Goal: Task Accomplishment & Management: Manage account settings

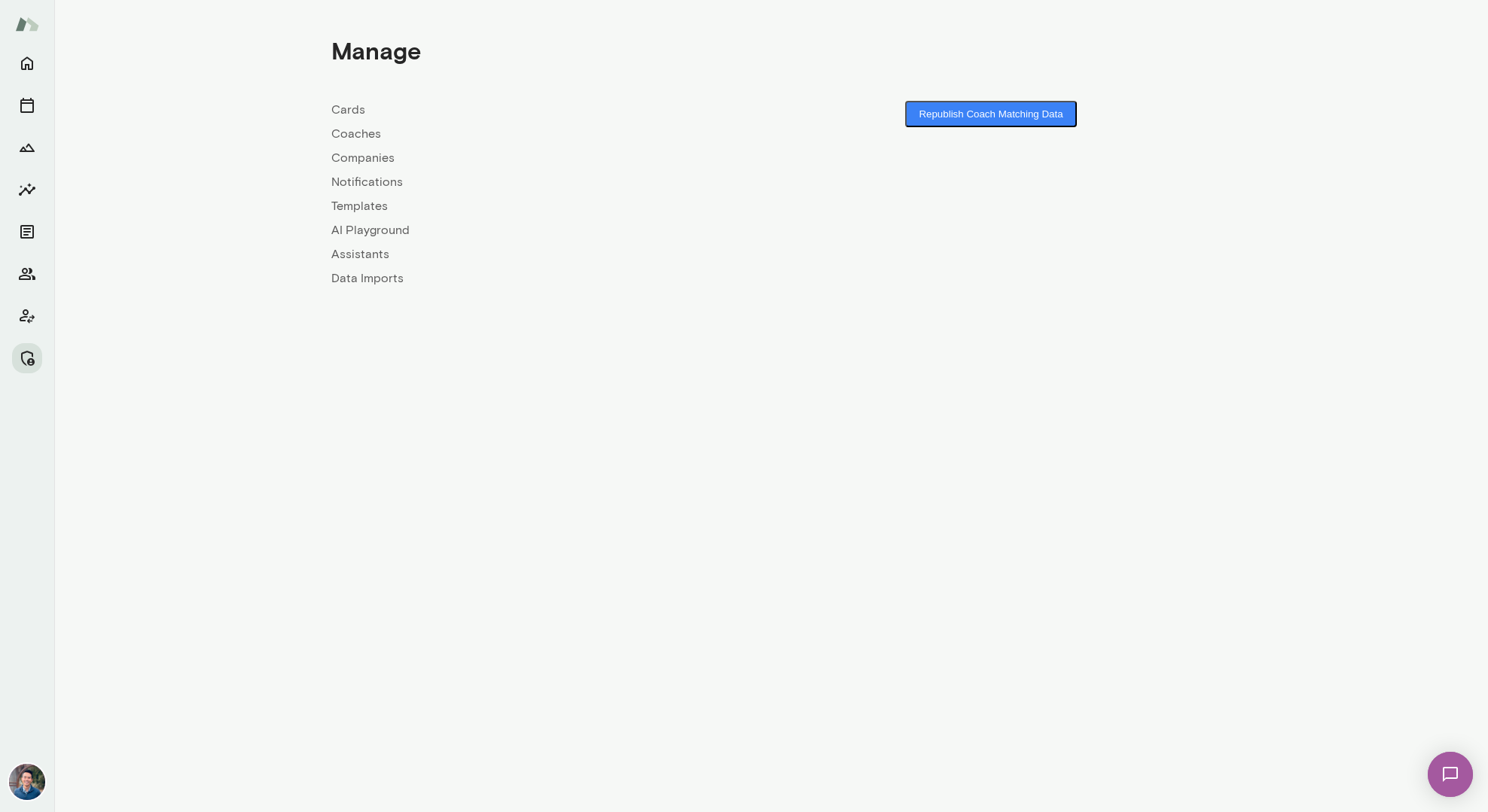
click at [355, 156] on link "Companies" at bounding box center [551, 157] width 440 height 18
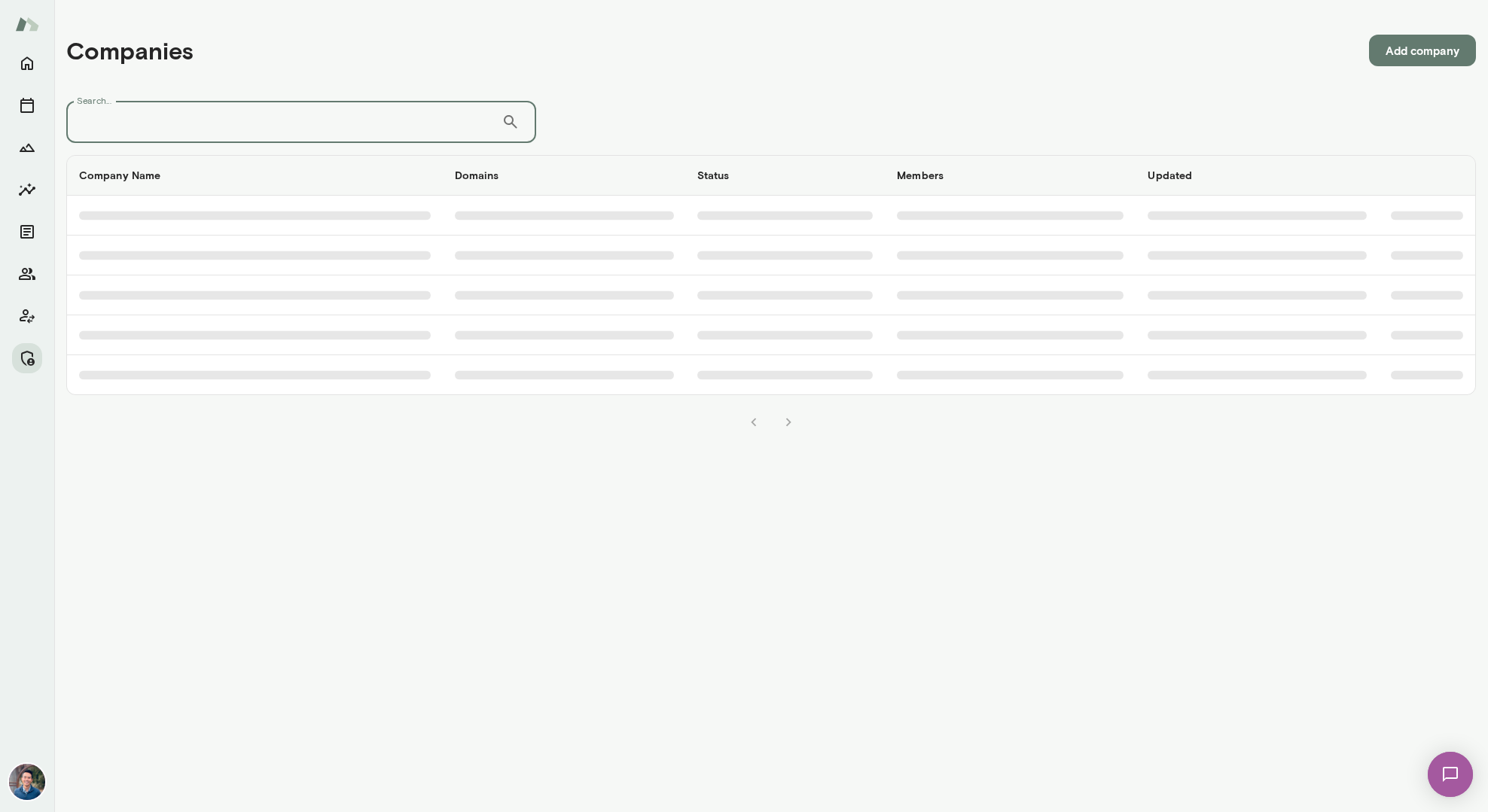
click at [322, 123] on input "Search..." at bounding box center [284, 122] width 435 height 42
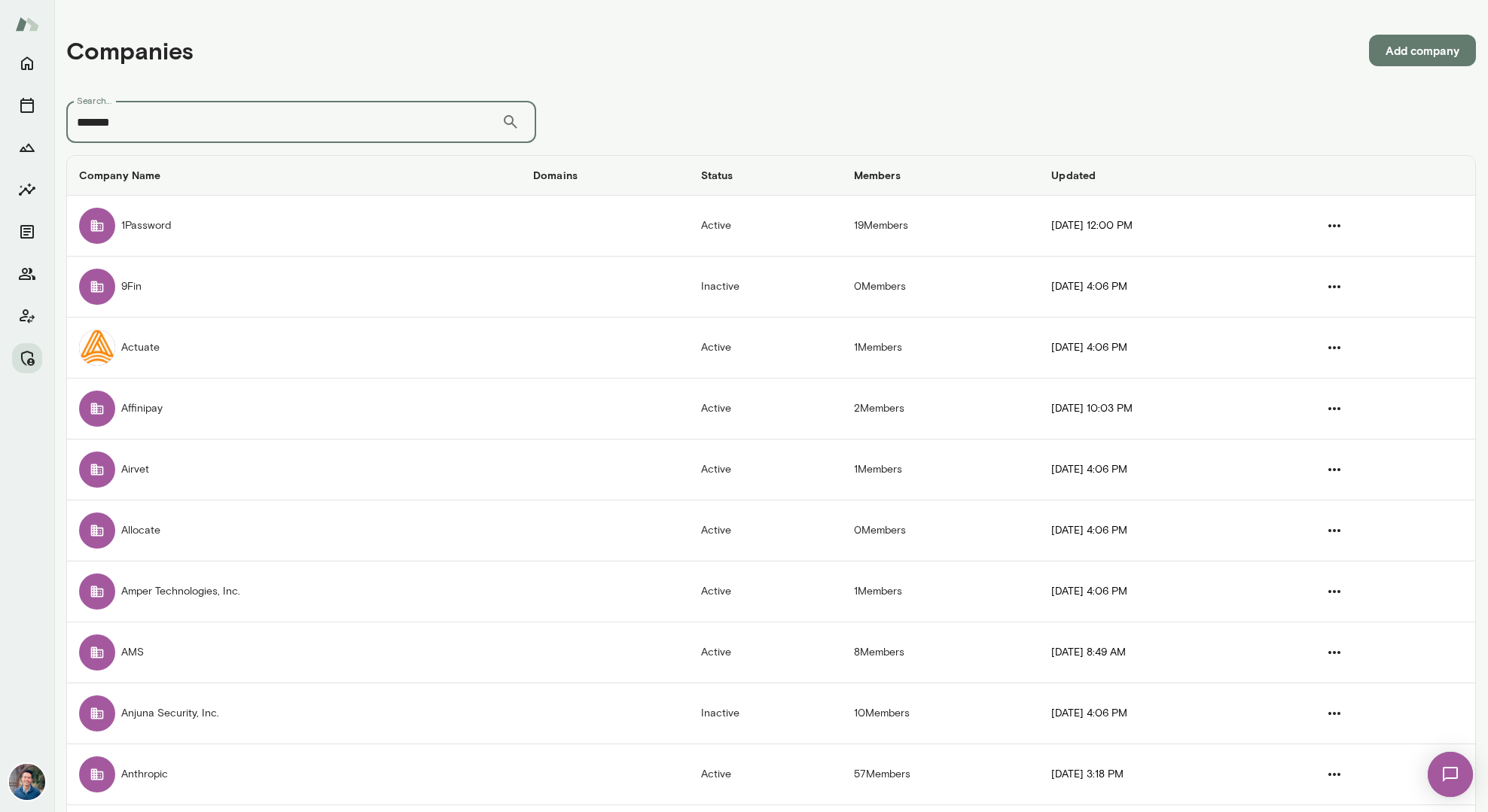
type input "*******"
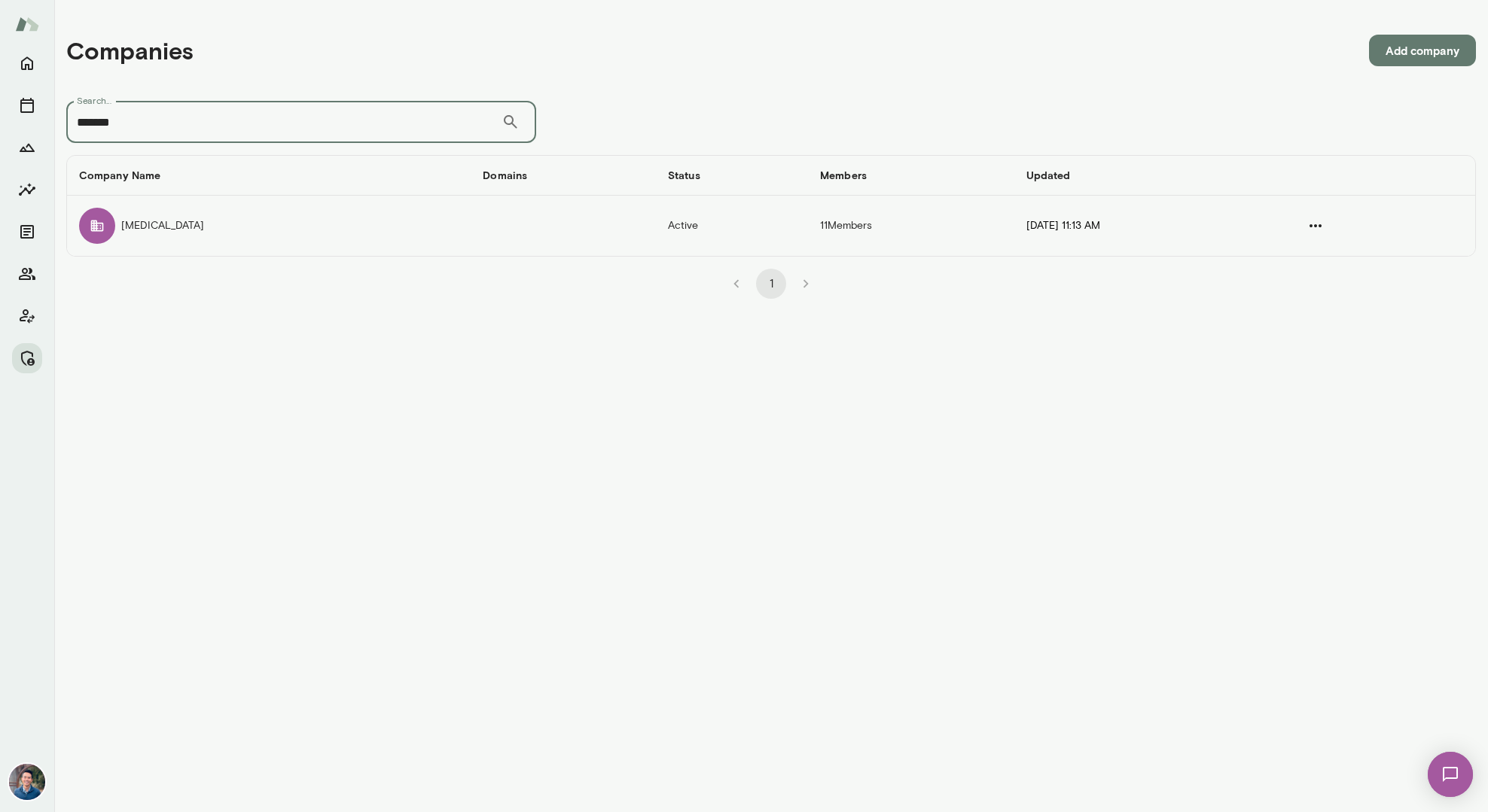
click at [656, 206] on td "Active" at bounding box center [731, 226] width 152 height 60
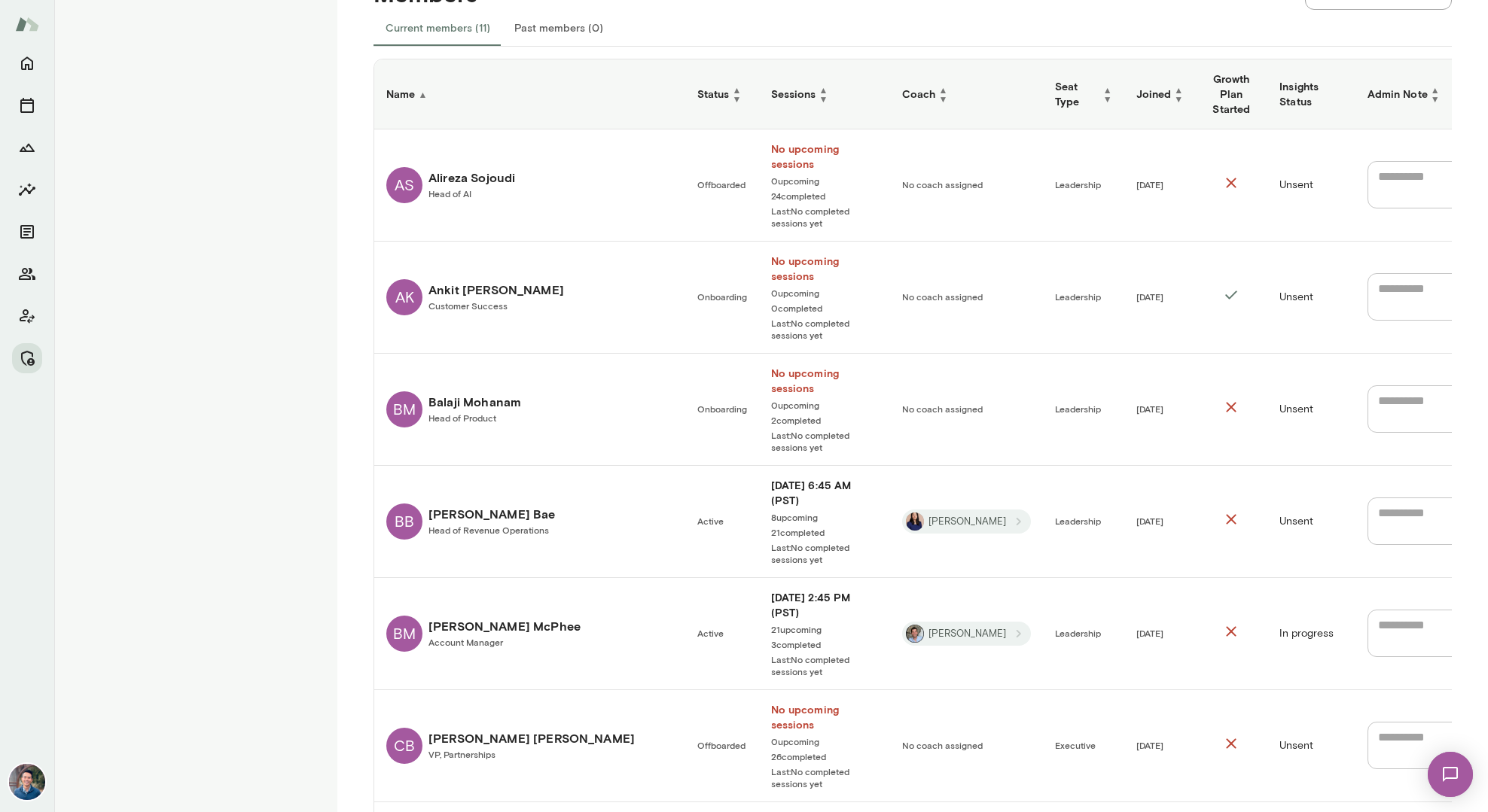
scroll to position [487, 0]
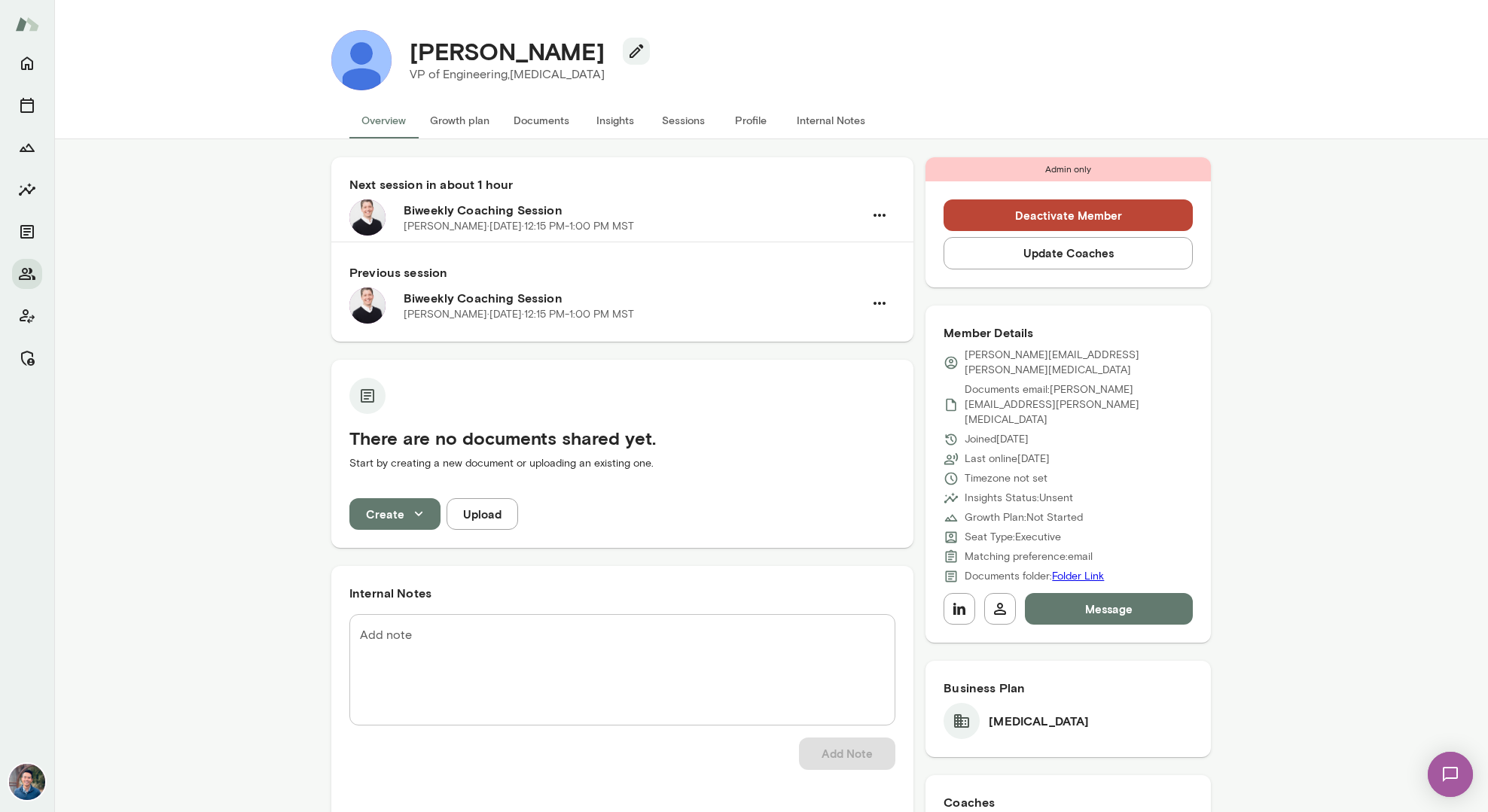
click at [685, 123] on button "Sessions" at bounding box center [683, 120] width 68 height 36
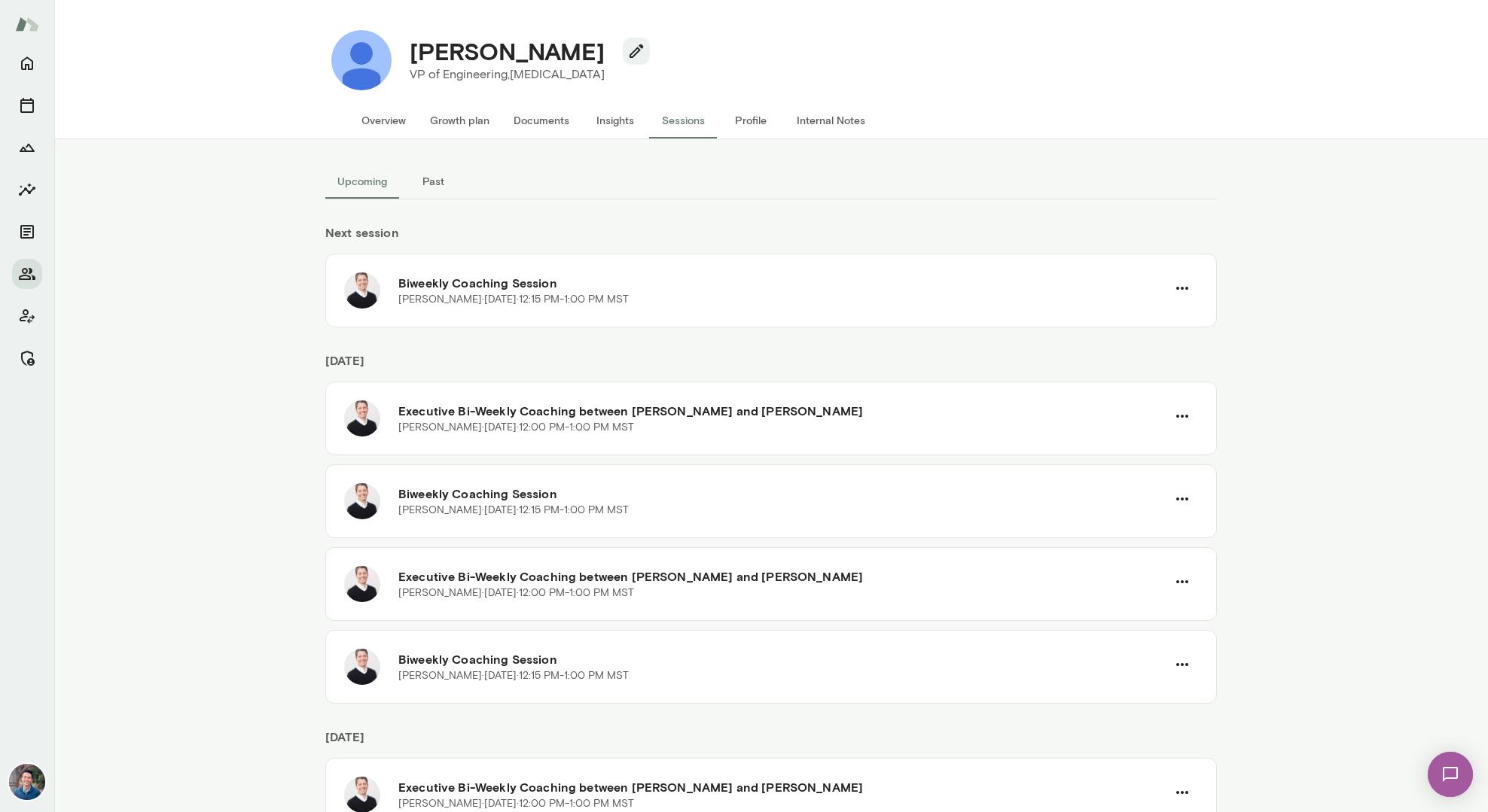
click at [437, 183] on button "Past" at bounding box center [433, 181] width 68 height 36
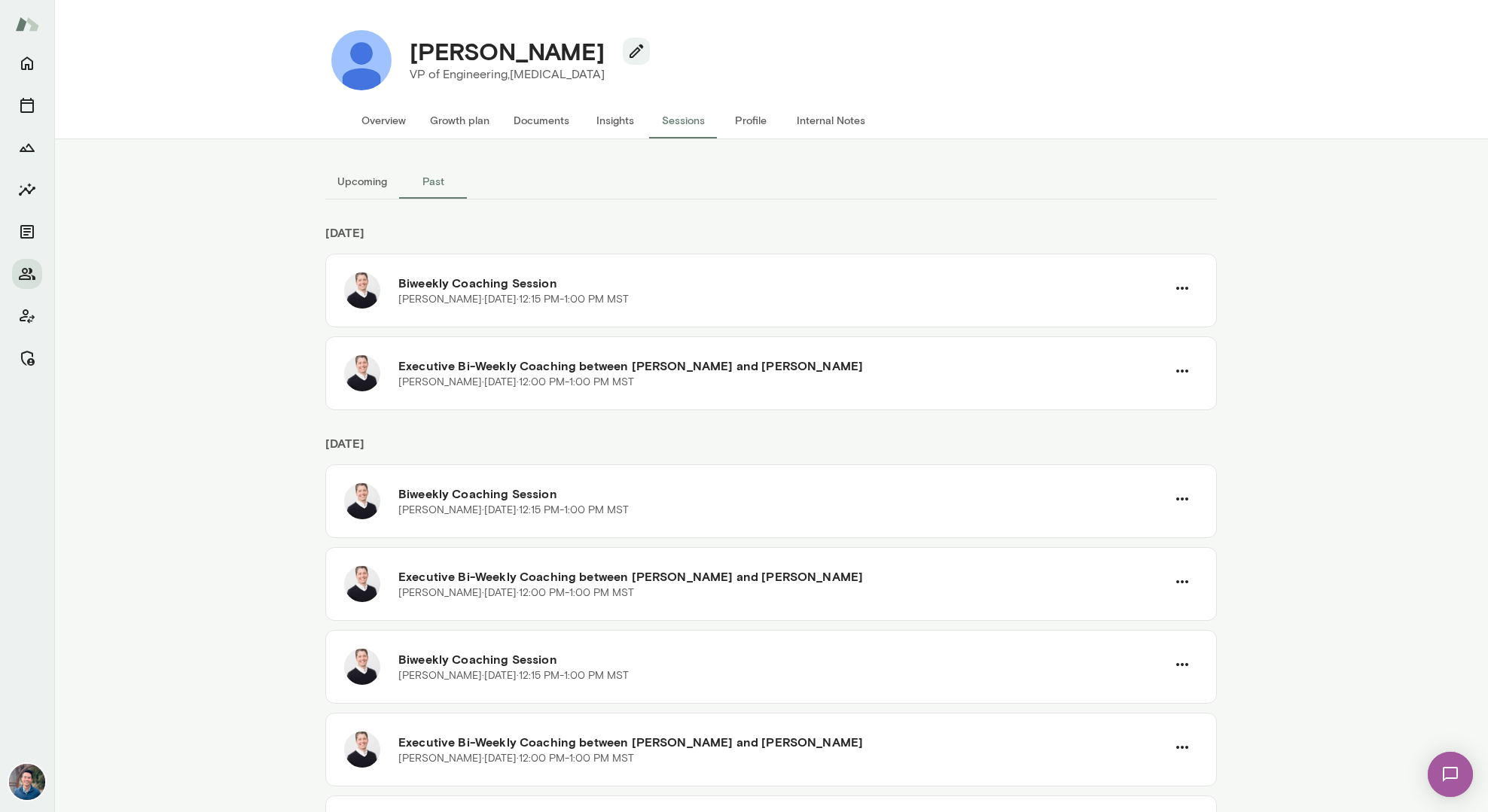
click at [359, 187] on button "Upcoming" at bounding box center [363, 181] width 74 height 36
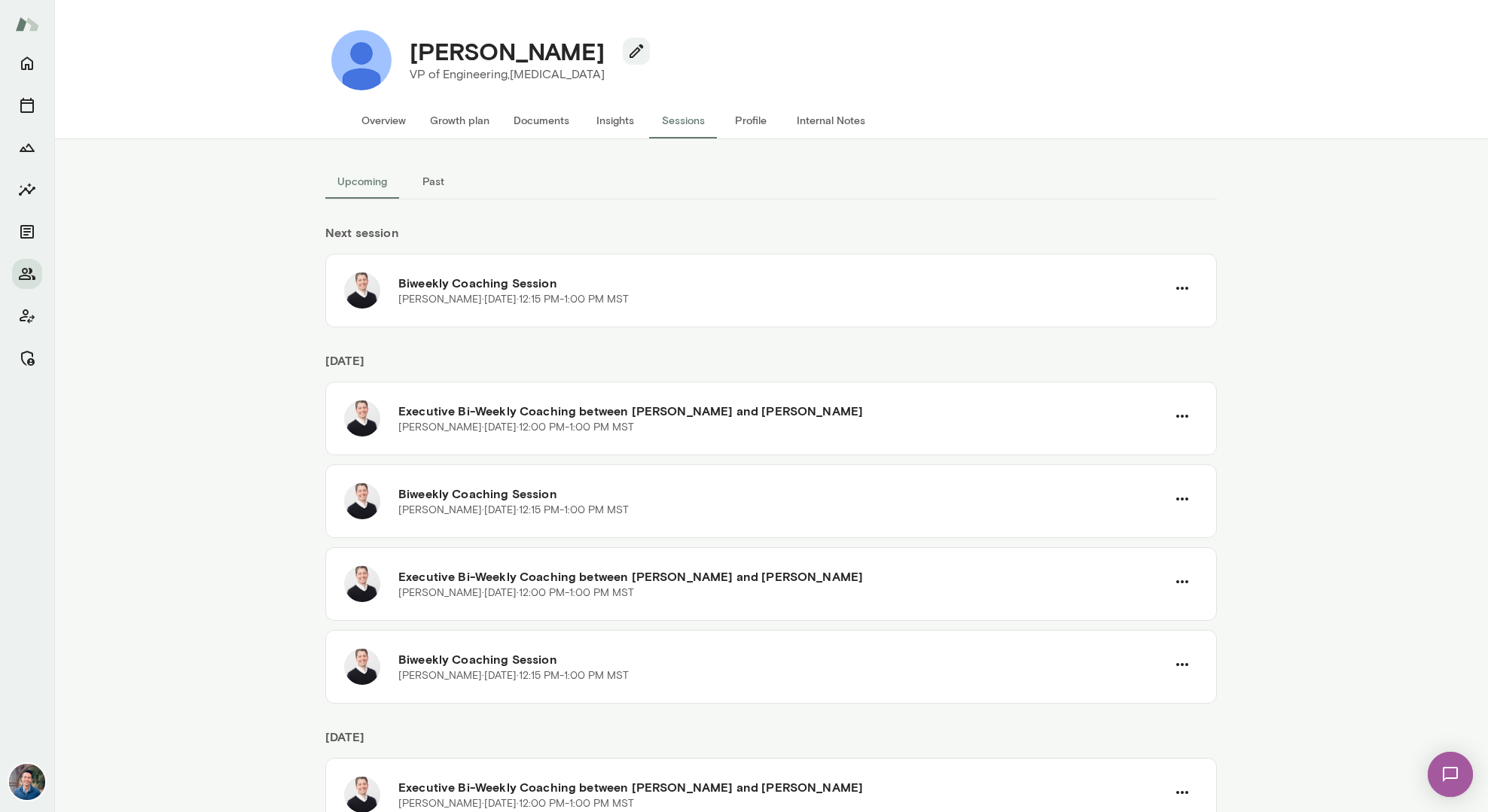
click at [418, 181] on button "Past" at bounding box center [433, 181] width 68 height 36
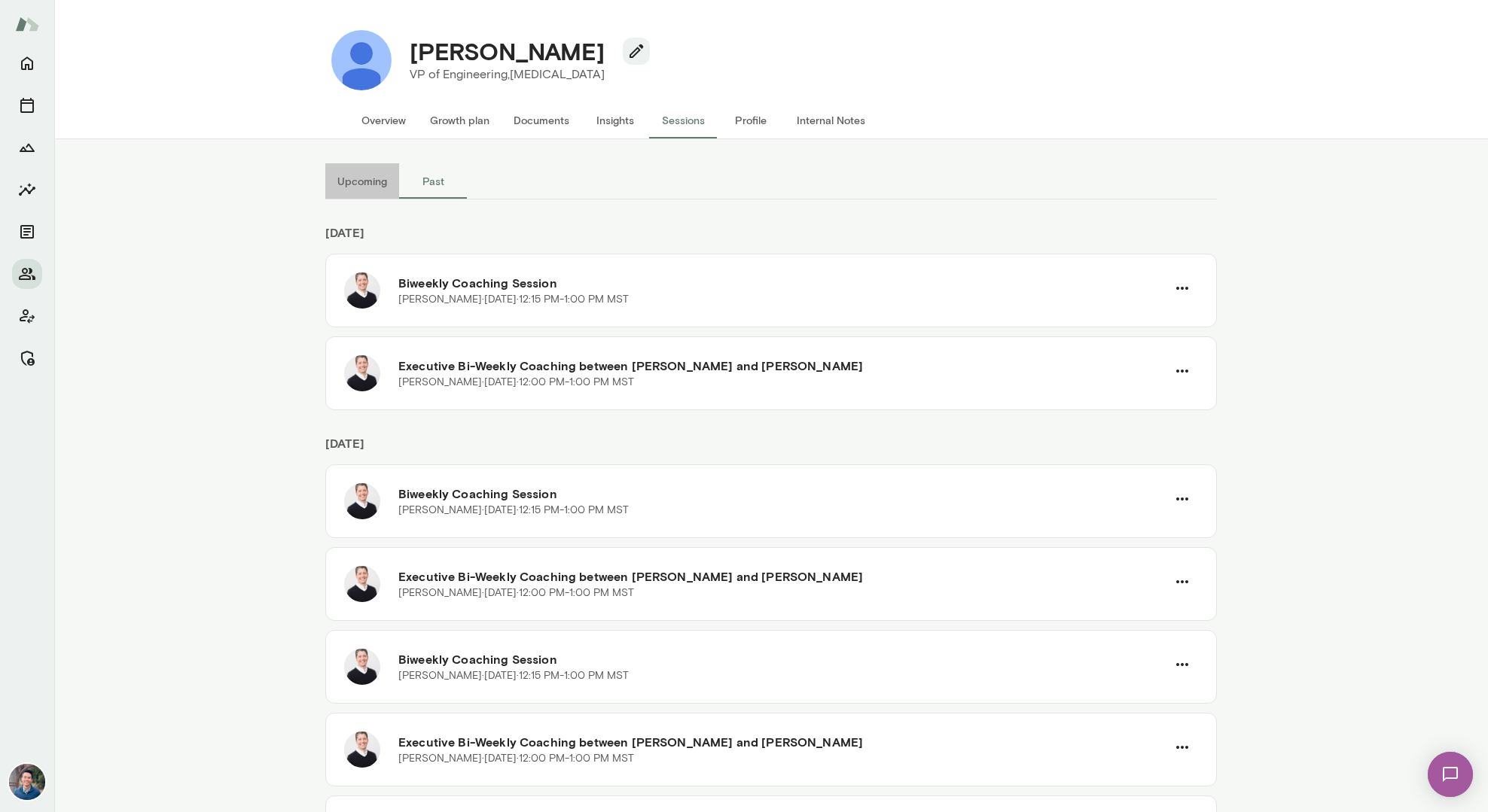
click at [371, 181] on button "Upcoming" at bounding box center [363, 181] width 74 height 36
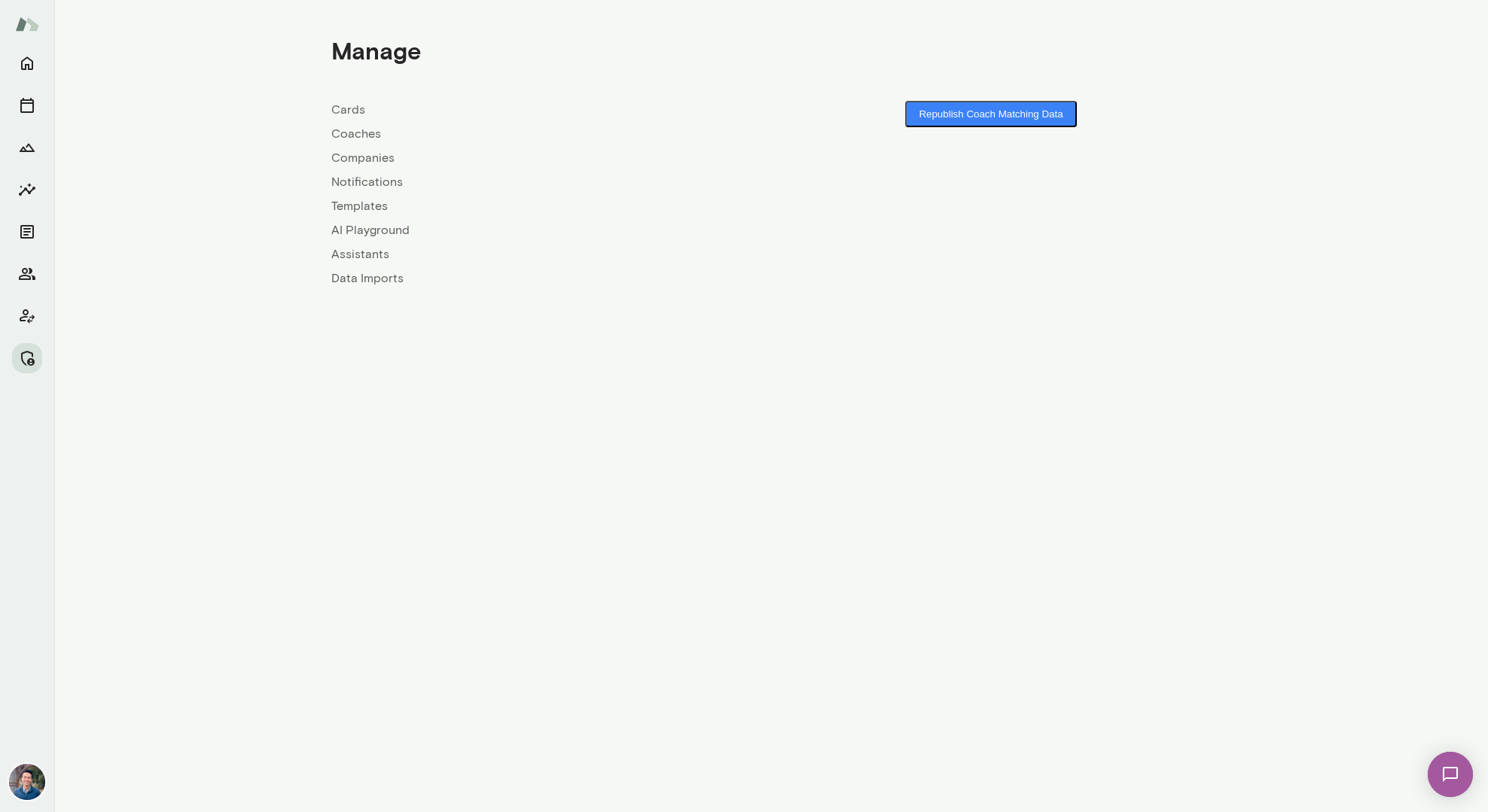
click at [364, 157] on link "Companies" at bounding box center [551, 157] width 440 height 18
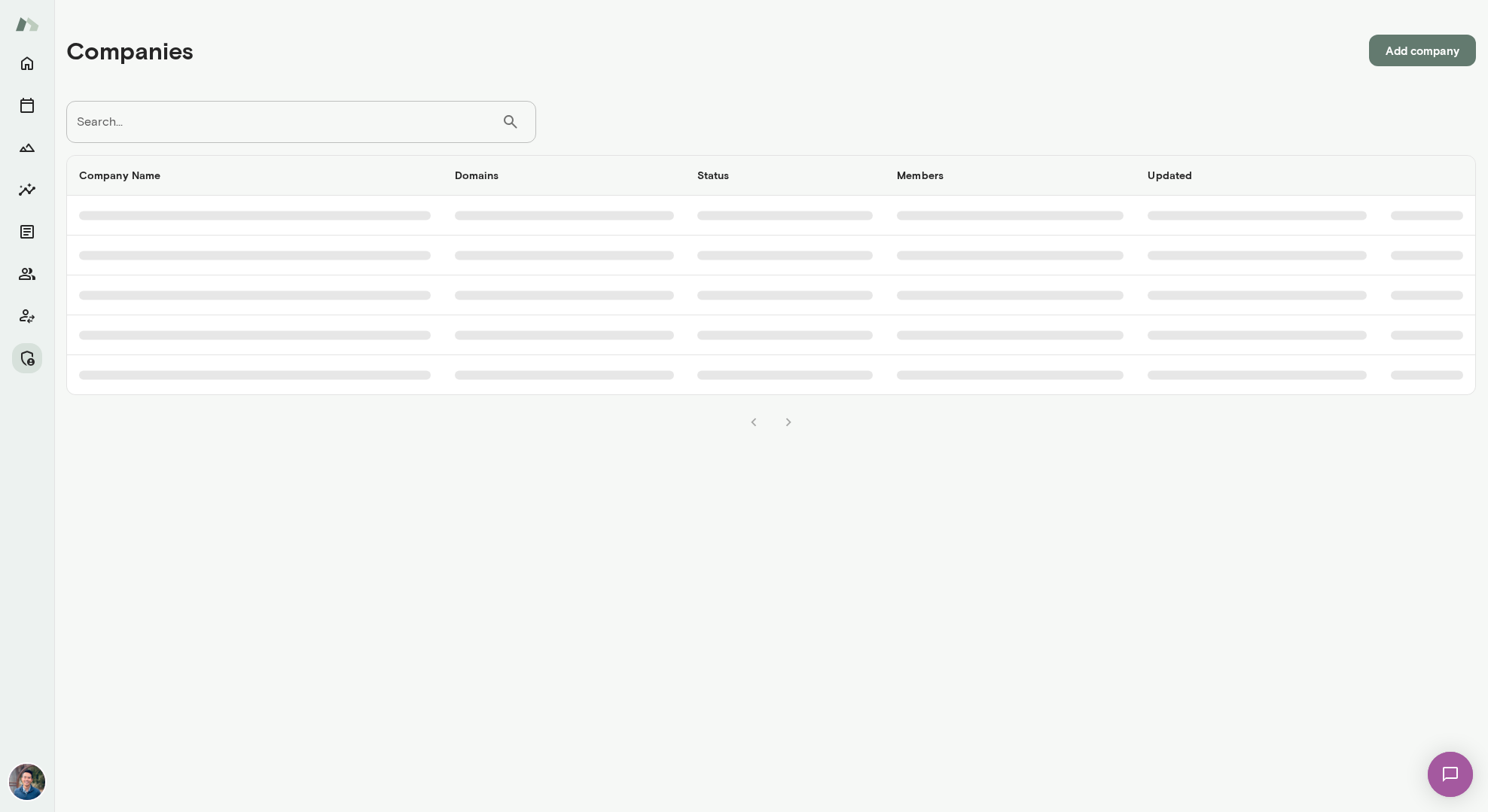
click at [317, 130] on input "Search..." at bounding box center [284, 122] width 435 height 42
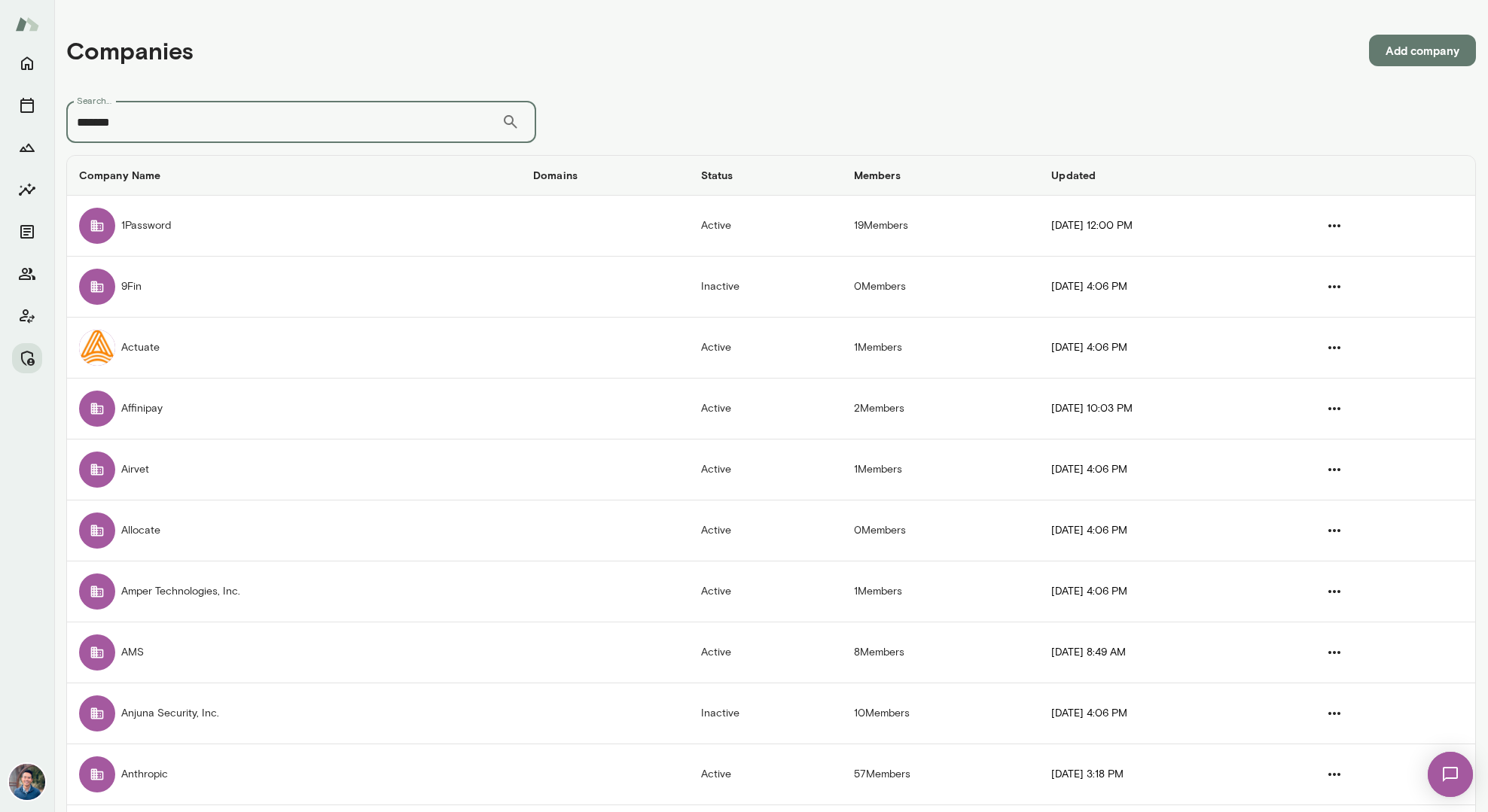
type input "*******"
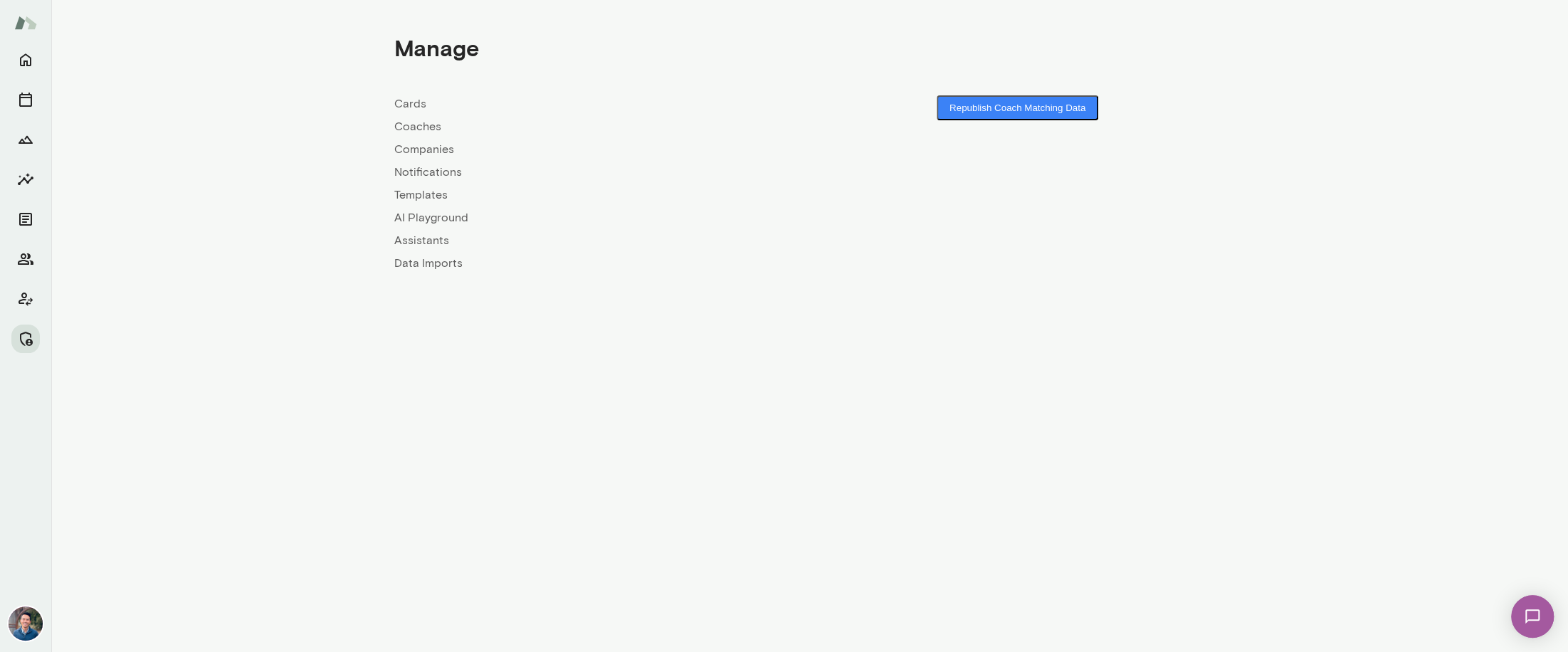
click at [436, 152] on link "Companies" at bounding box center [602, 149] width 416 height 17
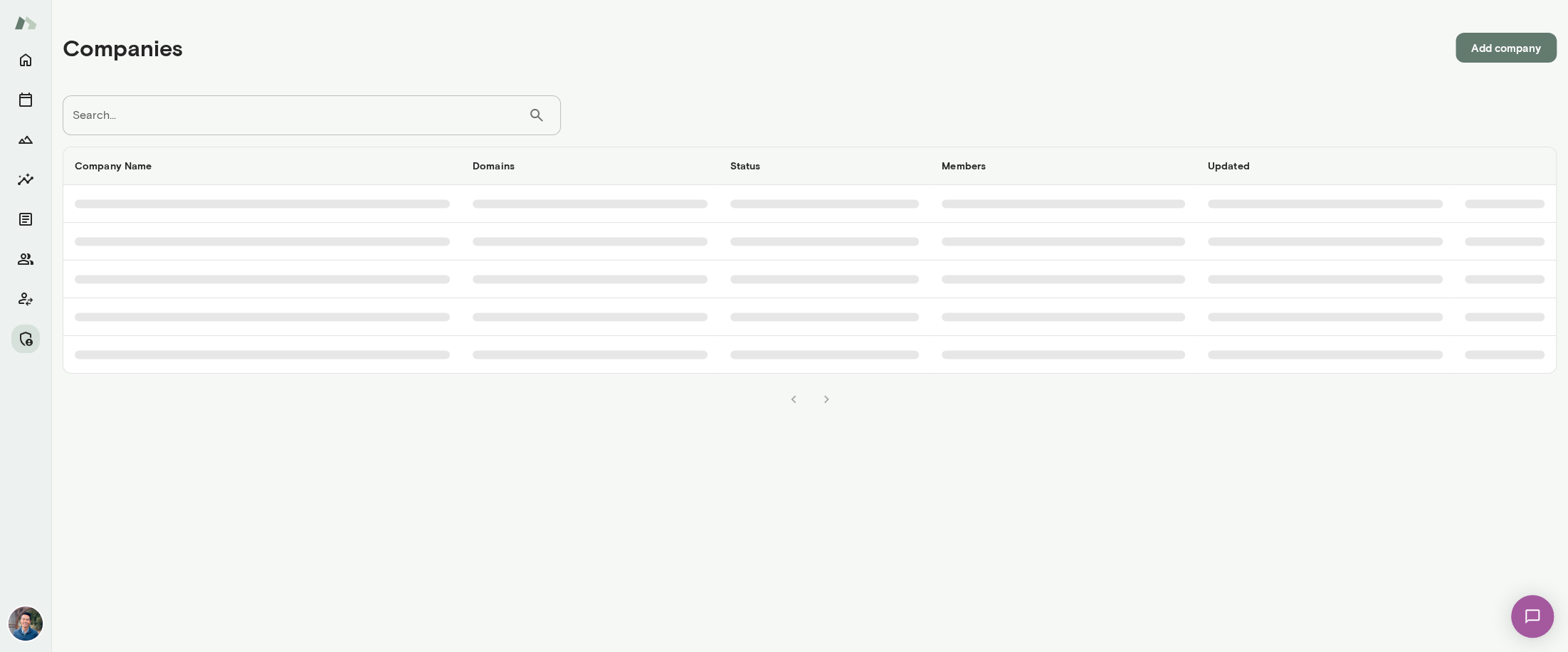
click at [285, 117] on input "Search..." at bounding box center [295, 115] width 465 height 40
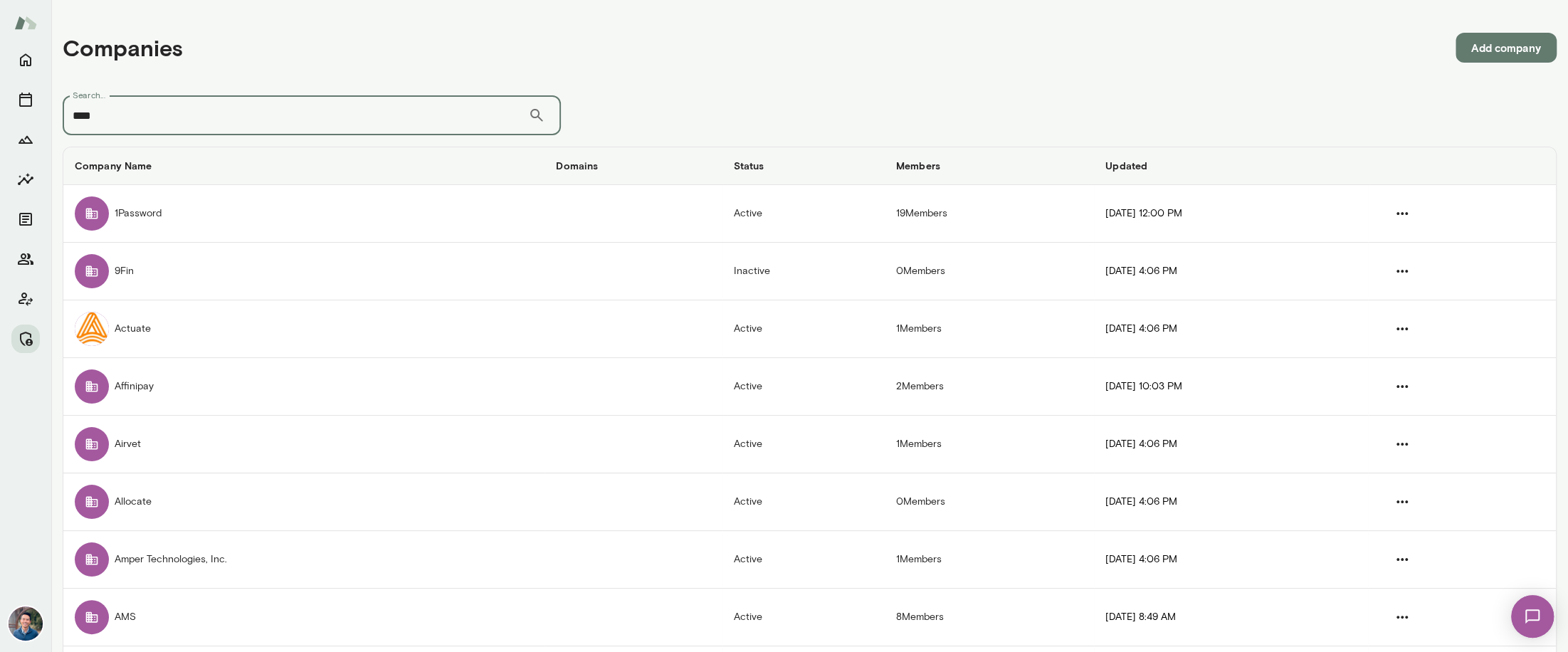
type input "****"
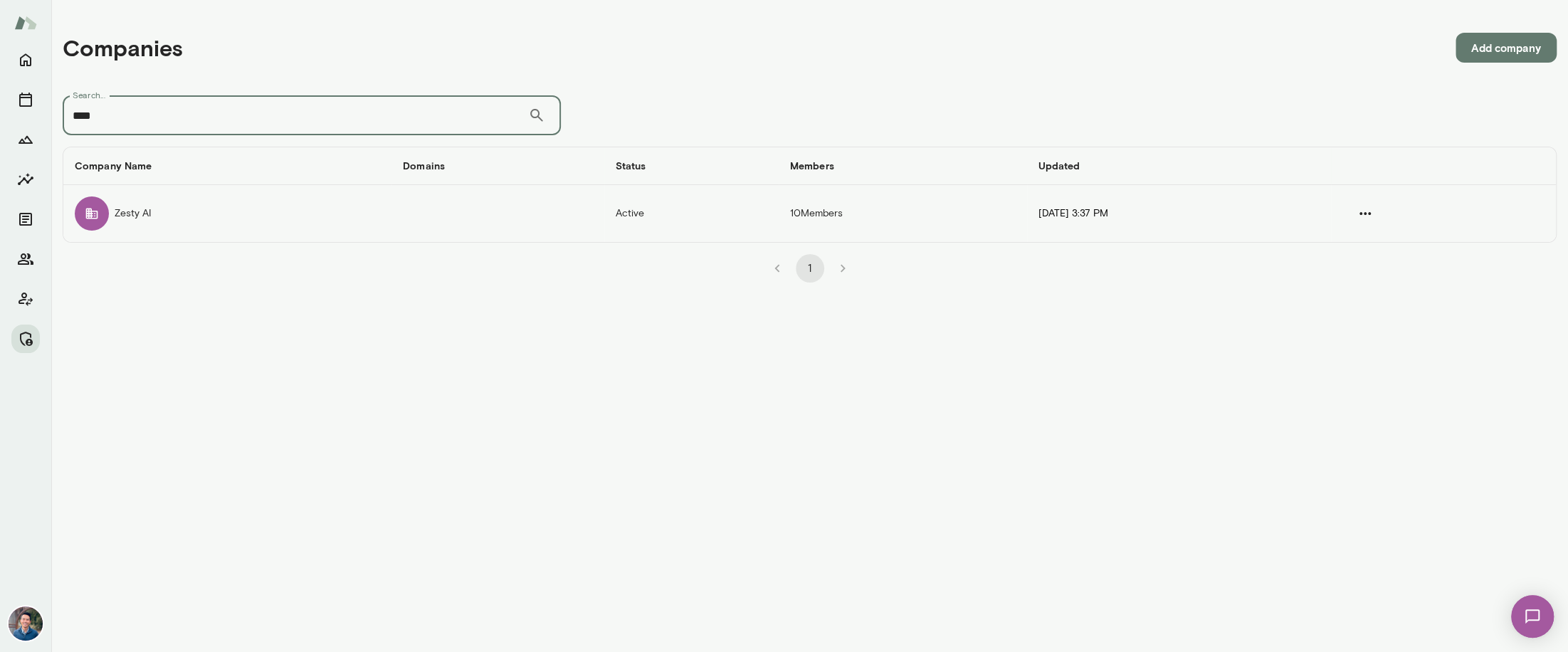
click at [193, 202] on td "Zesty AI" at bounding box center [228, 214] width 328 height 57
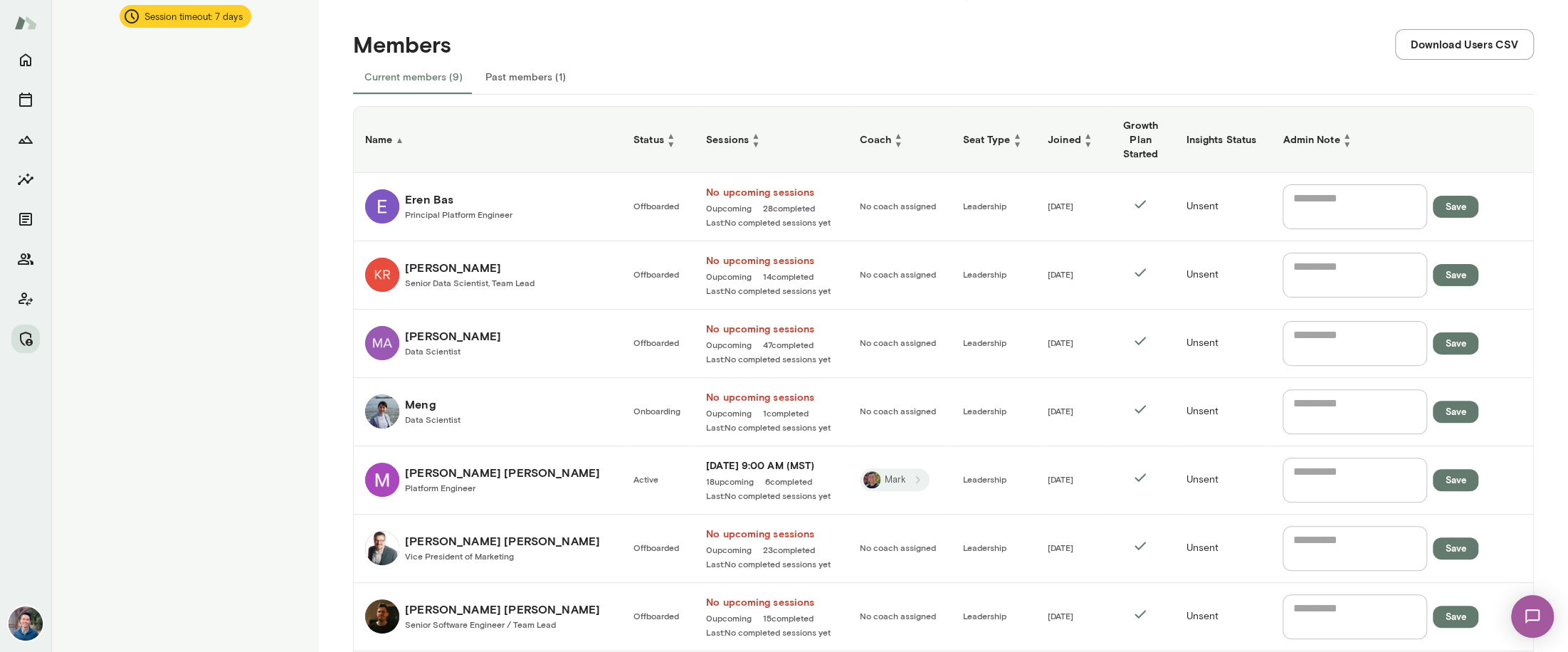
scroll to position [439, 0]
